Goal: Task Accomplishment & Management: Manage account settings

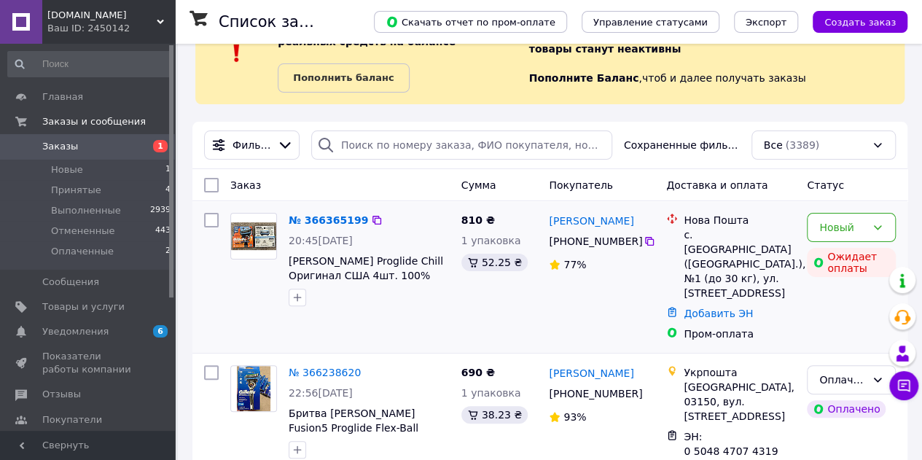
scroll to position [62, 0]
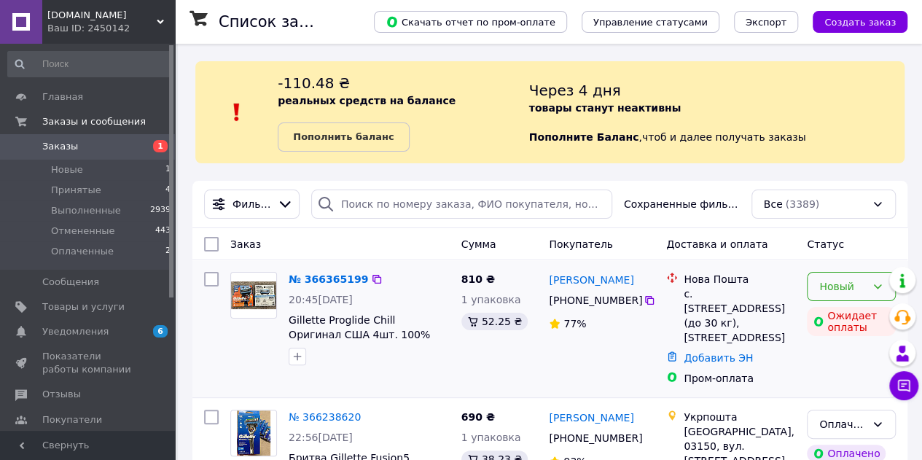
click at [865, 285] on div "Новый" at bounding box center [842, 286] width 47 height 16
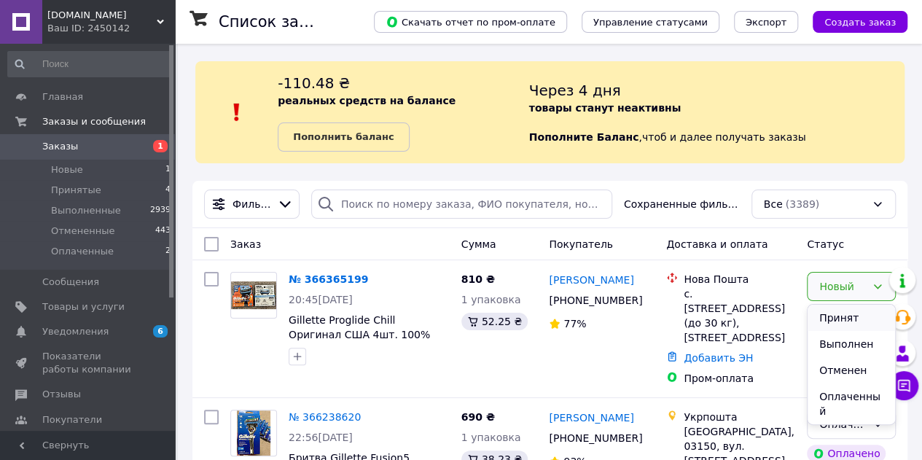
click at [853, 310] on li "Принят" at bounding box center [850, 318] width 87 height 26
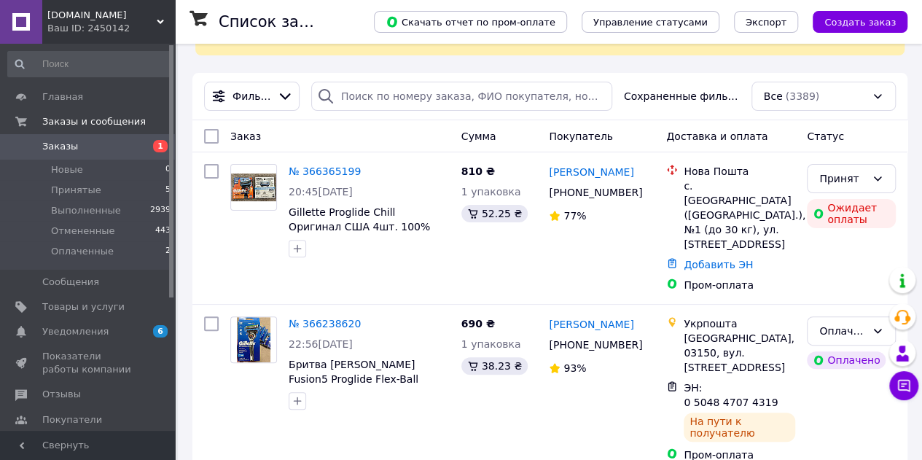
scroll to position [128, 0]
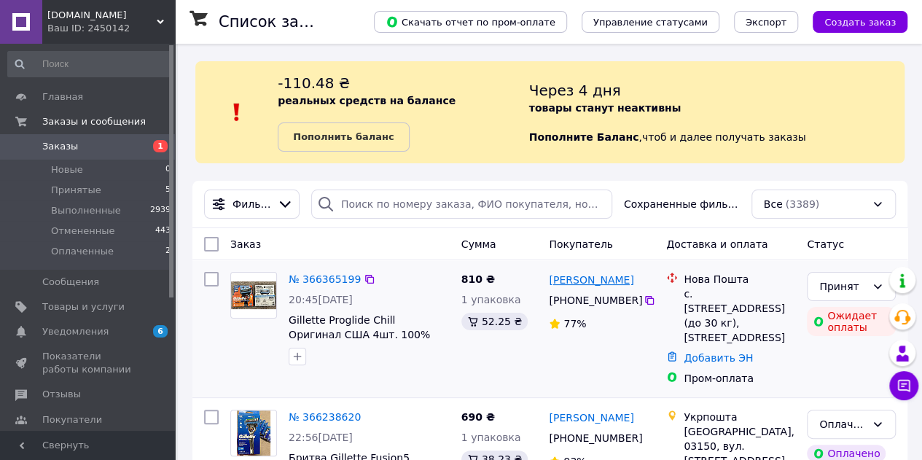
click at [602, 281] on link "[PERSON_NAME]" at bounding box center [591, 280] width 85 height 15
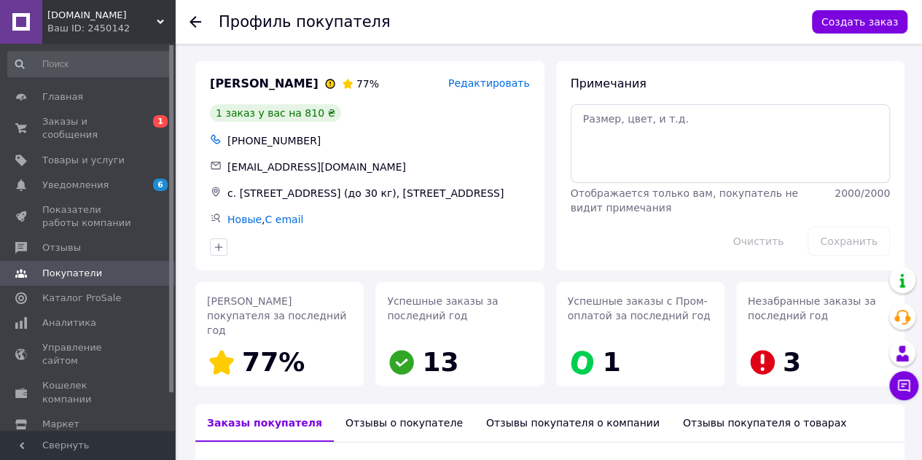
click at [196, 17] on icon at bounding box center [195, 22] width 12 height 12
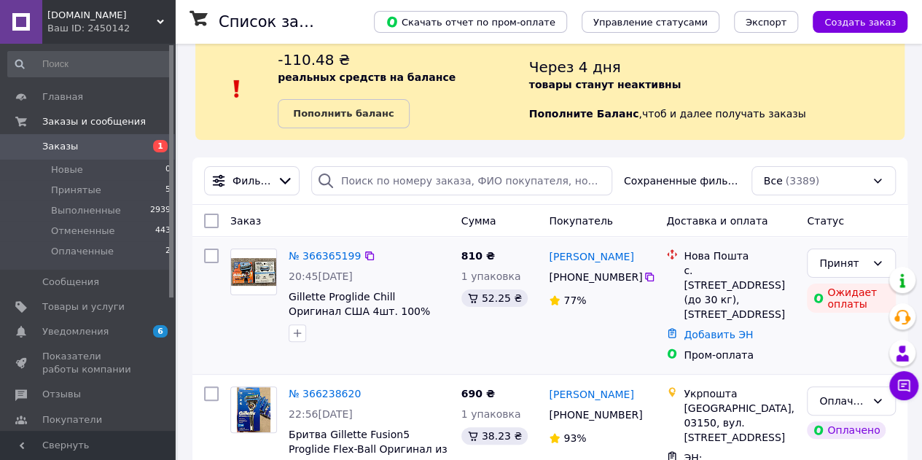
scroll to position [23, 0]
